Goal: Task Accomplishment & Management: Manage account settings

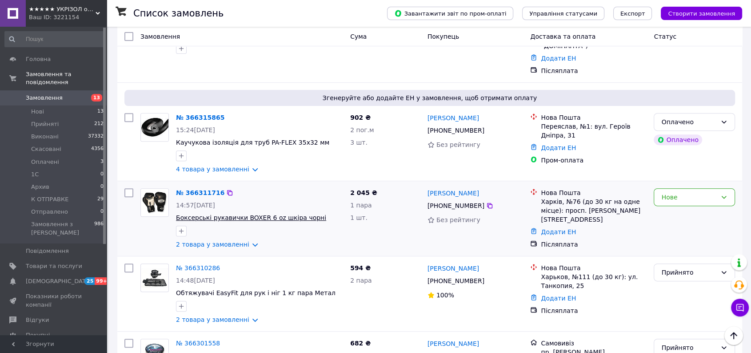
scroll to position [296, 0]
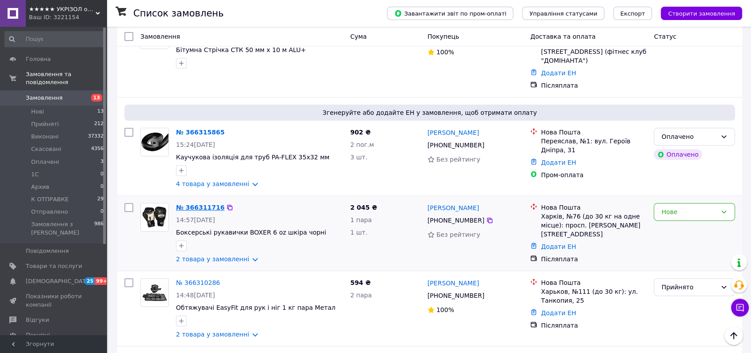
click at [210, 204] on link "№ 366311716" at bounding box center [200, 207] width 48 height 7
click at [190, 128] on link "№ 366315865" at bounding box center [200, 131] width 48 height 7
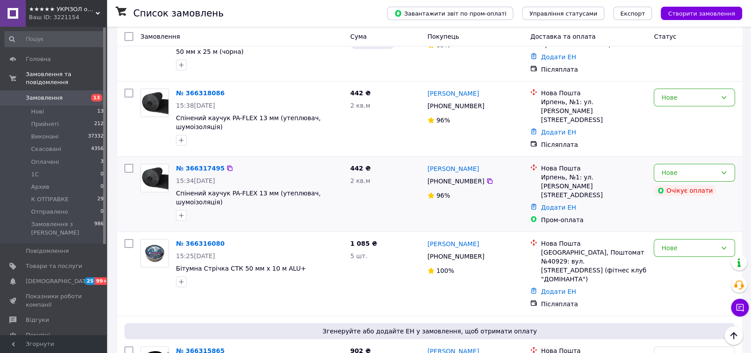
scroll to position [0, 0]
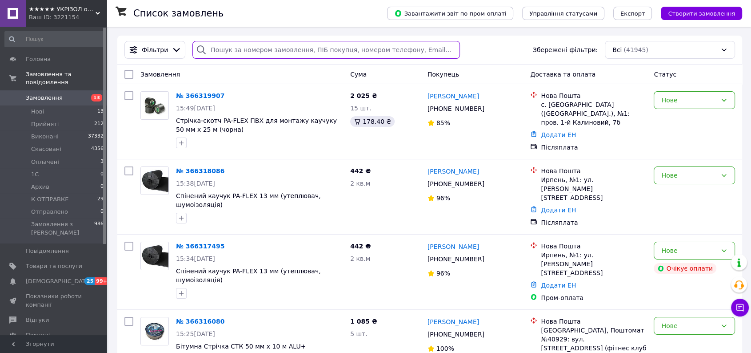
click at [228, 52] on input "search" at bounding box center [327, 50] width 268 height 18
paste input "366316080"
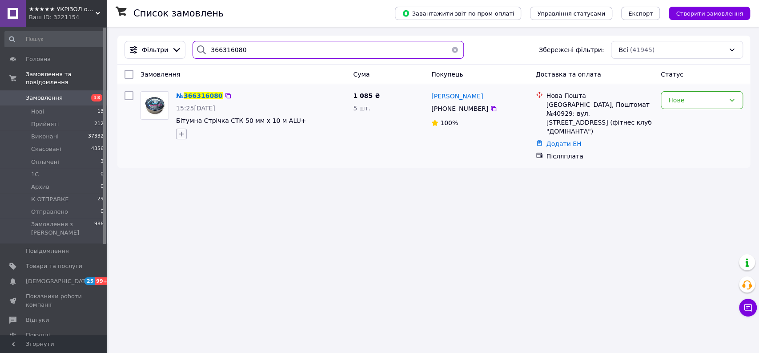
type input "366316080"
click at [185, 136] on icon "button" at bounding box center [181, 133] width 7 height 7
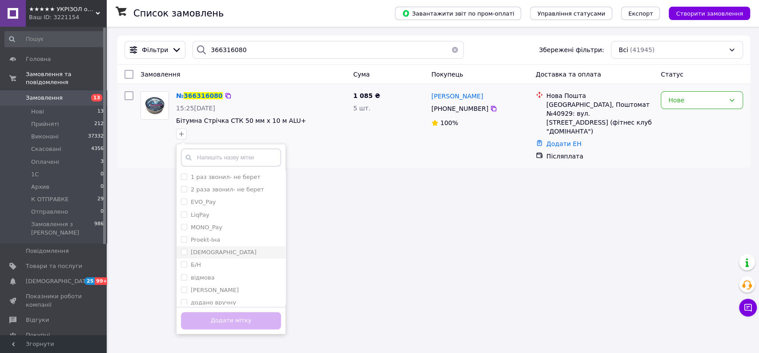
click at [196, 251] on label "Алла" at bounding box center [224, 252] width 66 height 7
checkbox input "true"
click at [214, 321] on button "Додати мітку" at bounding box center [231, 320] width 100 height 17
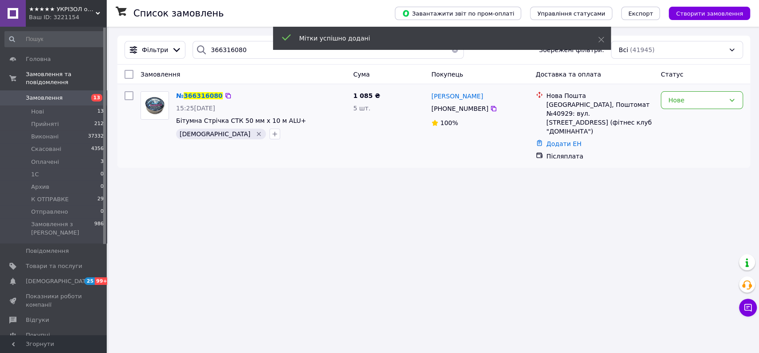
click at [452, 51] on div "Мітки успішно додані" at bounding box center [442, 39] width 338 height 25
click at [451, 52] on button "button" at bounding box center [455, 50] width 18 height 18
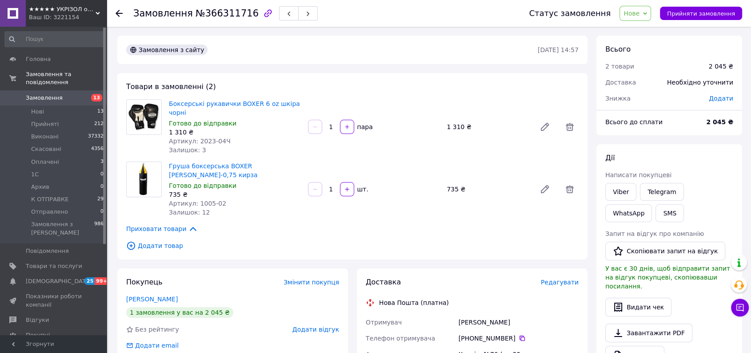
drag, startPoint x: 642, startPoint y: 14, endPoint x: 642, endPoint y: 19, distance: 4.5
click at [640, 14] on span "Нове" at bounding box center [632, 13] width 16 height 7
click at [642, 32] on li "Прийнято" at bounding box center [643, 30] width 46 height 13
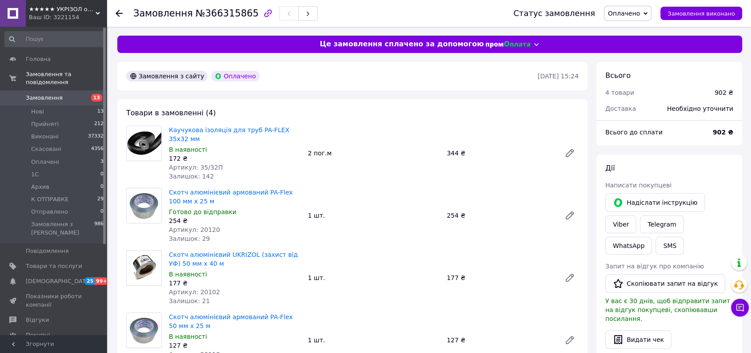
click at [229, 15] on span "№366315865" at bounding box center [227, 13] width 63 height 11
copy span "366315865"
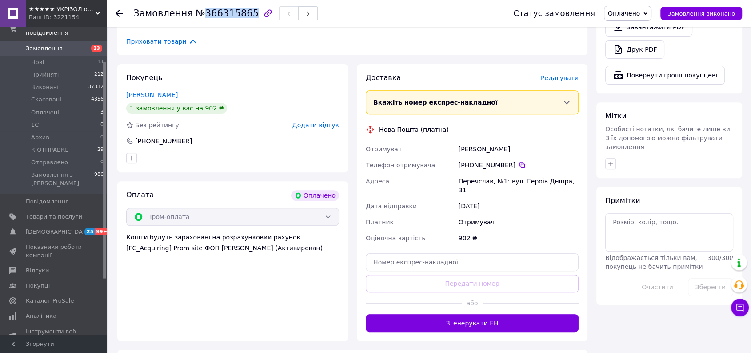
scroll to position [429, 0]
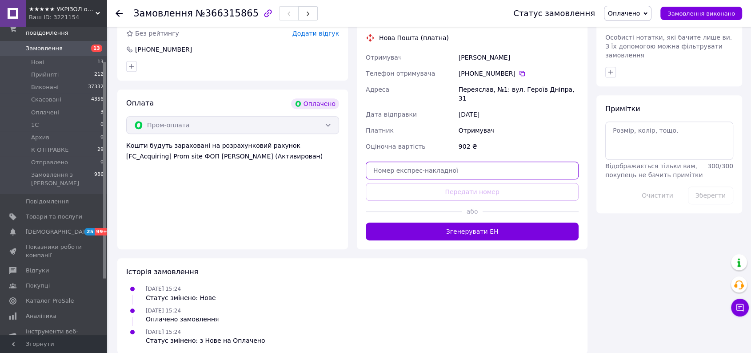
click at [385, 161] on input "text" at bounding box center [472, 170] width 213 height 18
paste input "20400483043260"
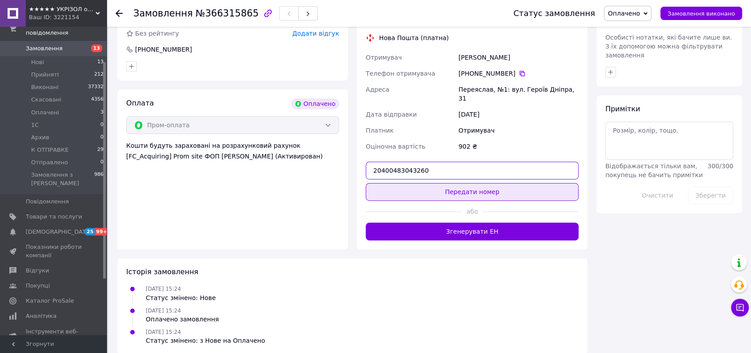
type input "20400483043260"
click at [462, 186] on button "Передати номер" at bounding box center [472, 192] width 213 height 18
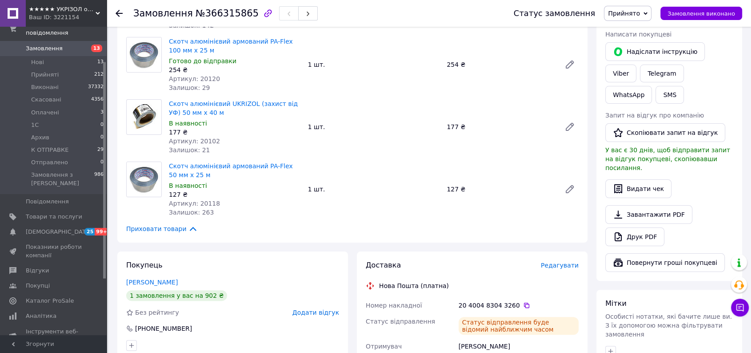
scroll to position [114, 0]
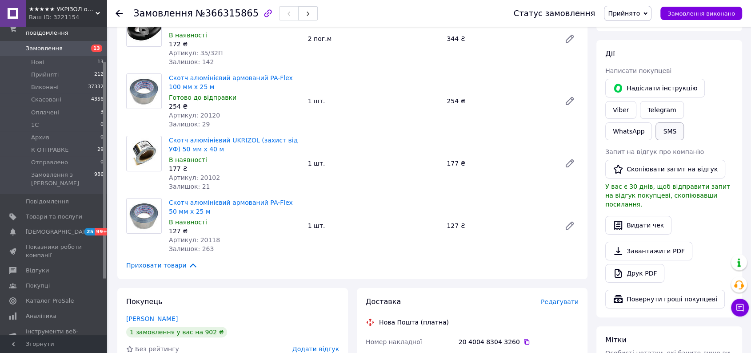
click at [684, 122] on button "SMS" at bounding box center [670, 131] width 28 height 18
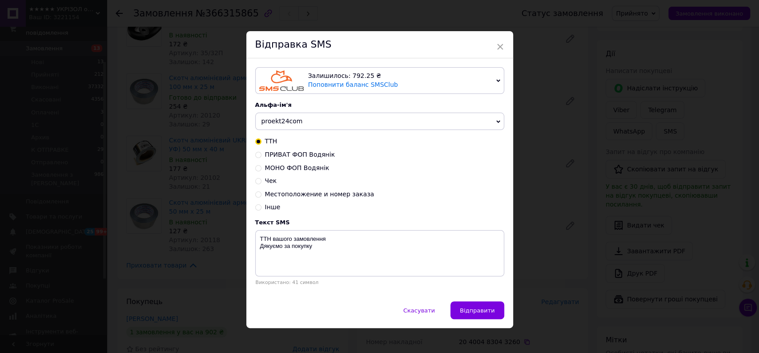
click at [288, 124] on span "proekt24com" at bounding box center [281, 120] width 41 height 7
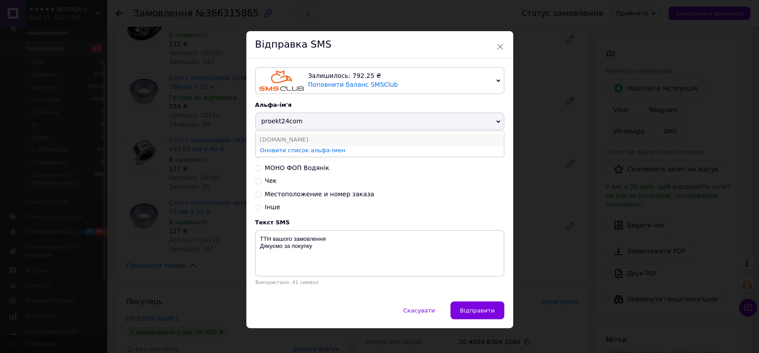
click at [288, 138] on li "UKRIZOL.XYZ" at bounding box center [380, 139] width 248 height 12
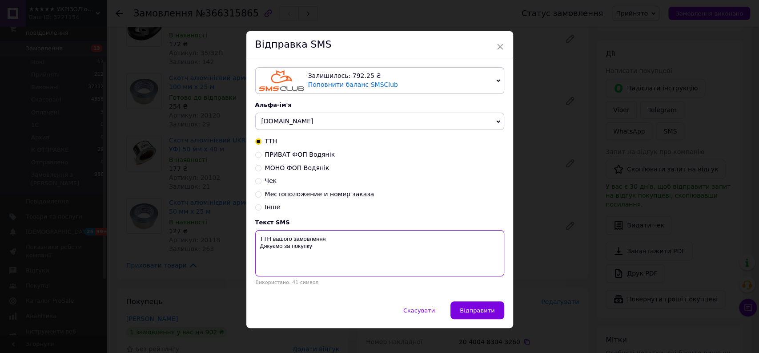
click at [338, 235] on textarea "ТТН вашого замовлення Дякуємо за покупку" at bounding box center [379, 253] width 249 height 46
paste textarea "20400483043260"
paste textarea "Відправка - понеділок"
type textarea "ТТН вашого замовлення 20400483043260 Відправка - понеділок Дякуємо за покупку"
click at [487, 309] on span "Відправити" at bounding box center [477, 310] width 35 height 7
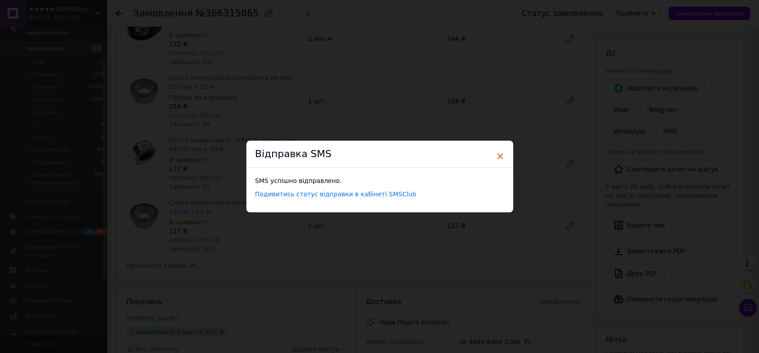
click at [499, 158] on span "×" at bounding box center [500, 155] width 8 height 15
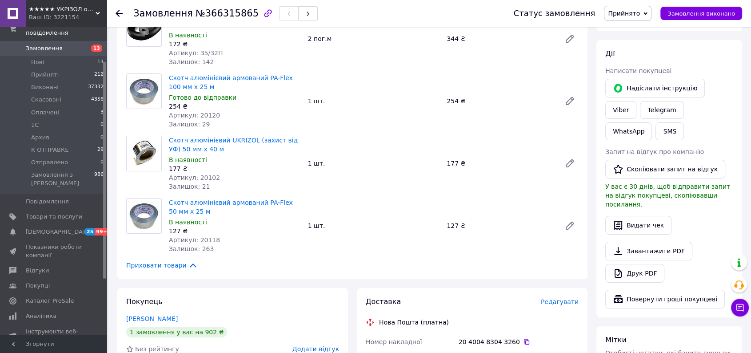
drag, startPoint x: 634, startPoint y: 16, endPoint x: 636, endPoint y: 58, distance: 41.4
click at [634, 18] on span "Прийнято" at bounding box center [628, 13] width 48 height 15
click at [638, 96] on li "К ОТПРАВКЕ" at bounding box center [628, 97] width 47 height 13
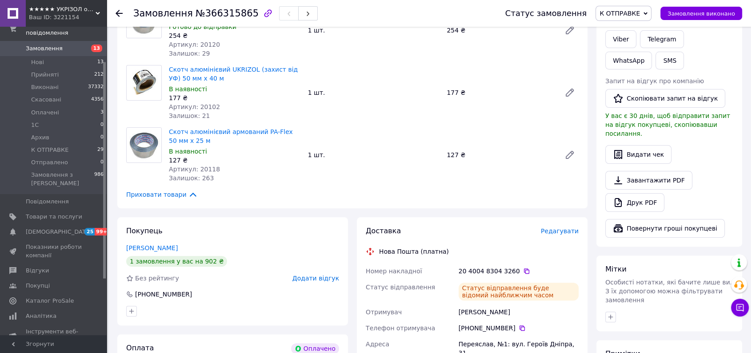
scroll to position [432, 0]
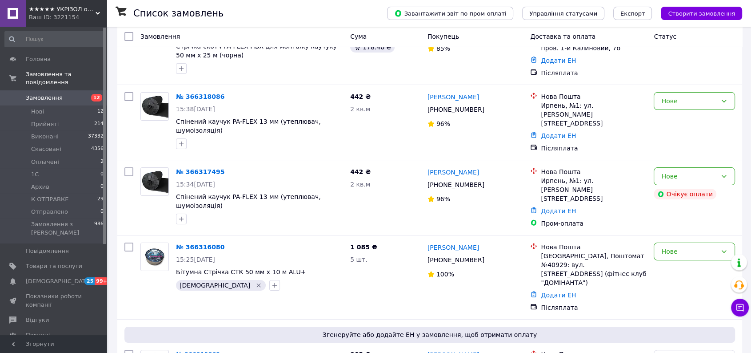
scroll to position [99, 0]
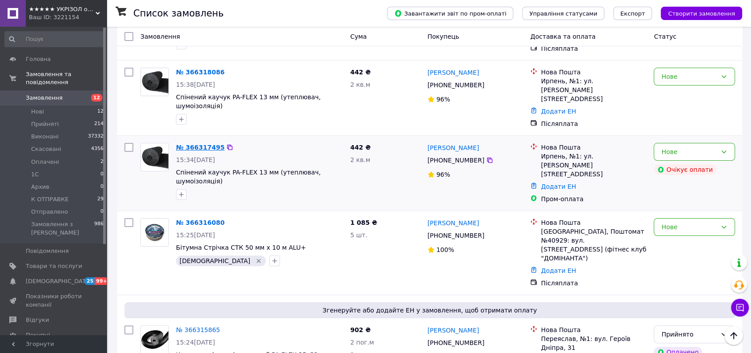
click at [205, 144] on link "№ 366317495" at bounding box center [200, 147] width 48 height 7
click at [181, 192] on icon "button" at bounding box center [181, 194] width 5 height 5
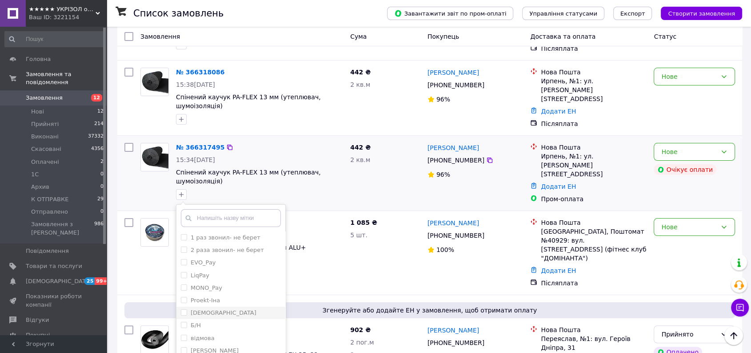
click at [198, 309] on label "[DEMOGRAPHIC_DATA]" at bounding box center [224, 312] width 66 height 7
checkbox input "true"
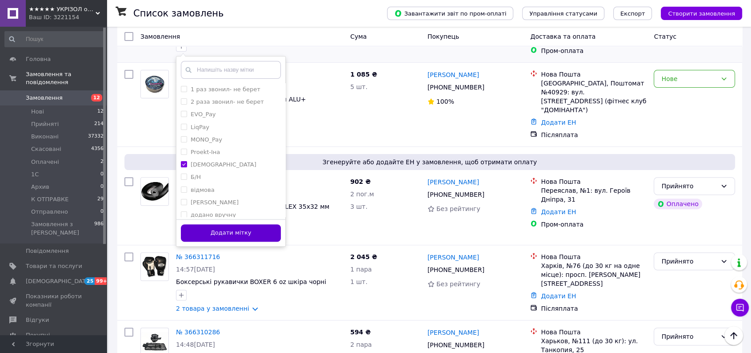
click at [245, 228] on button "Додати мітку" at bounding box center [231, 232] width 100 height 17
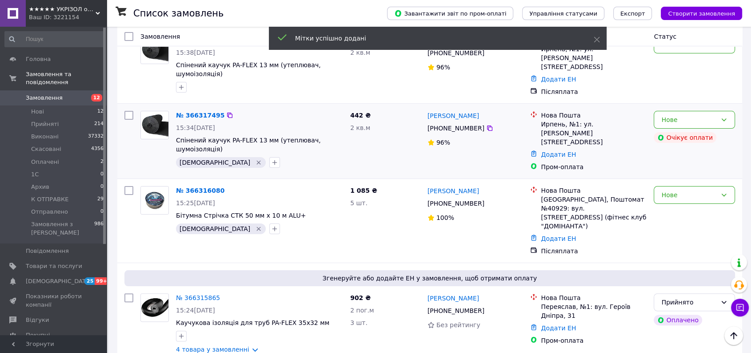
scroll to position [49, 0]
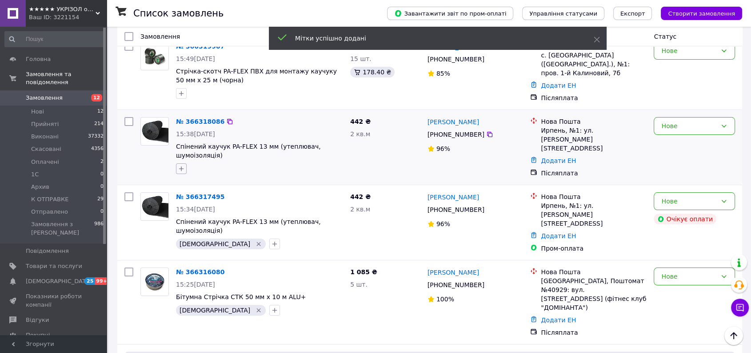
click at [180, 166] on icon "button" at bounding box center [181, 168] width 5 height 5
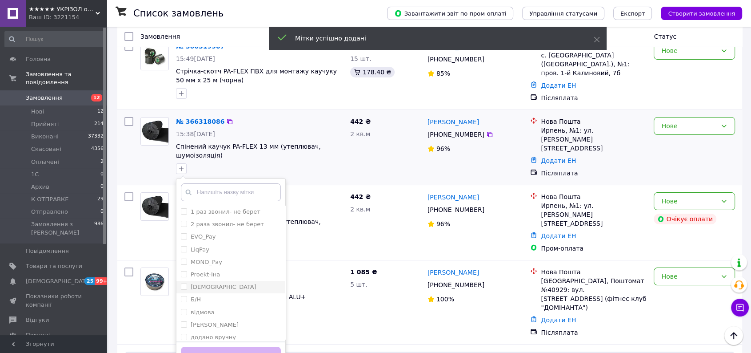
click at [205, 284] on div "Алла" at bounding box center [231, 287] width 100 height 8
checkbox input "true"
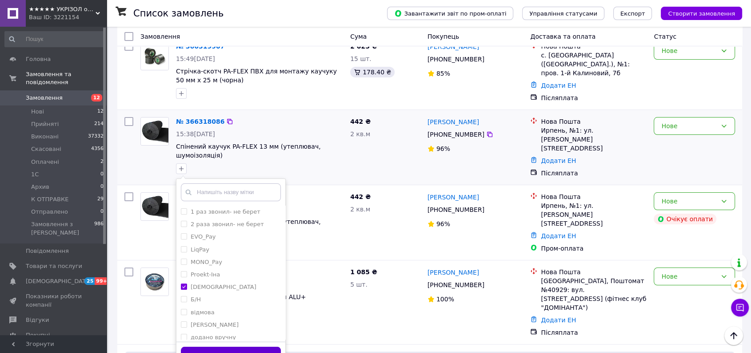
click at [233, 350] on button "Додати мітку" at bounding box center [231, 354] width 100 height 17
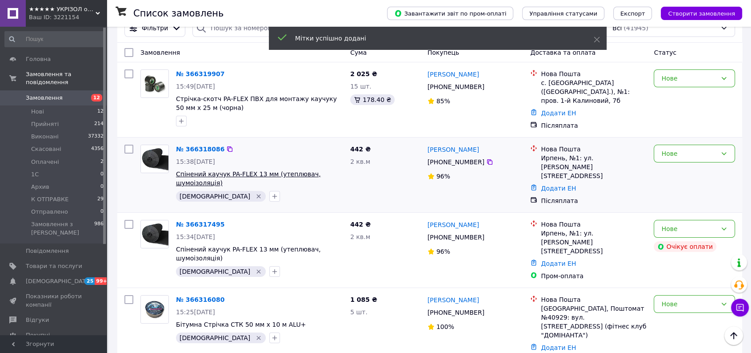
scroll to position [0, 0]
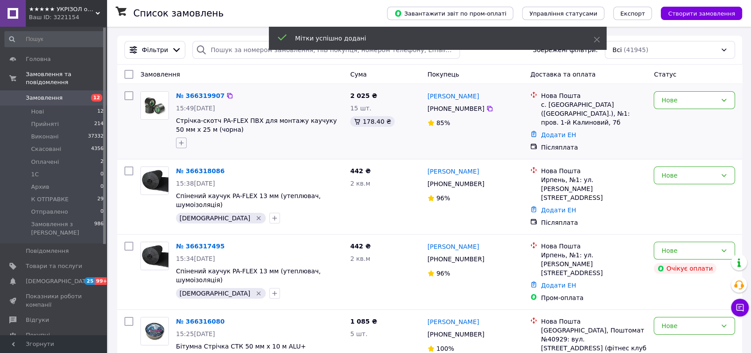
click at [181, 142] on icon "button" at bounding box center [181, 142] width 5 height 5
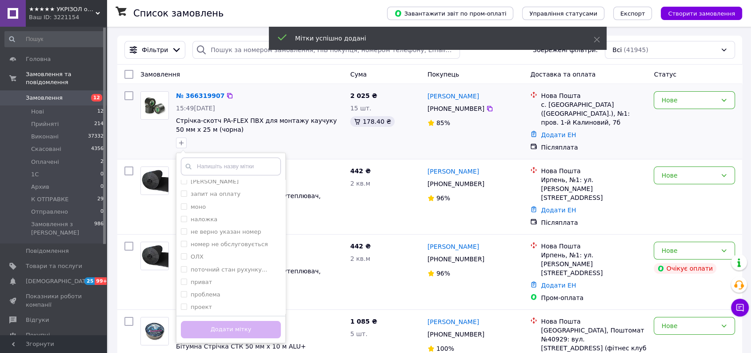
scroll to position [217, 0]
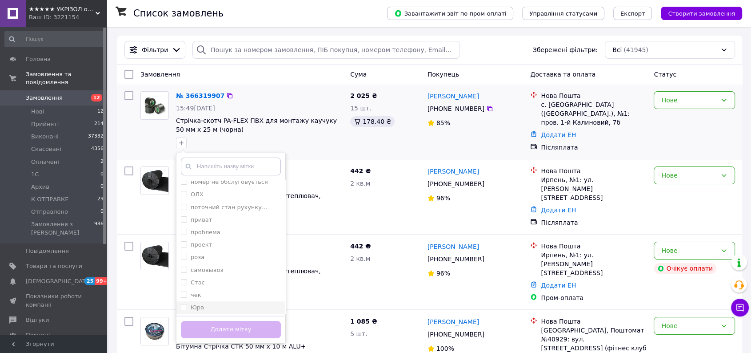
click at [206, 307] on div "Юра" at bounding box center [231, 307] width 100 height 8
checkbox input "true"
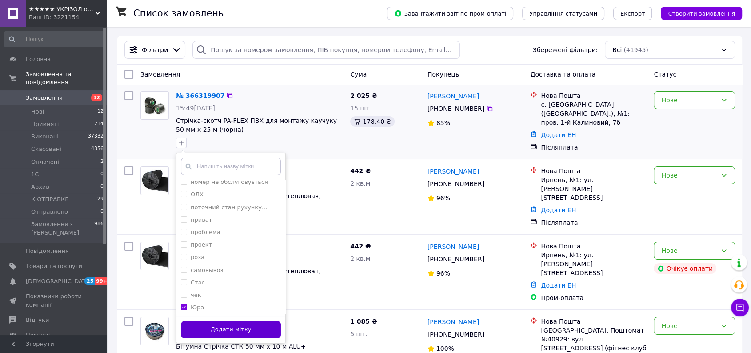
click at [210, 328] on button "Додати мітку" at bounding box center [231, 329] width 100 height 17
